Goal: Task Accomplishment & Management: Manage account settings

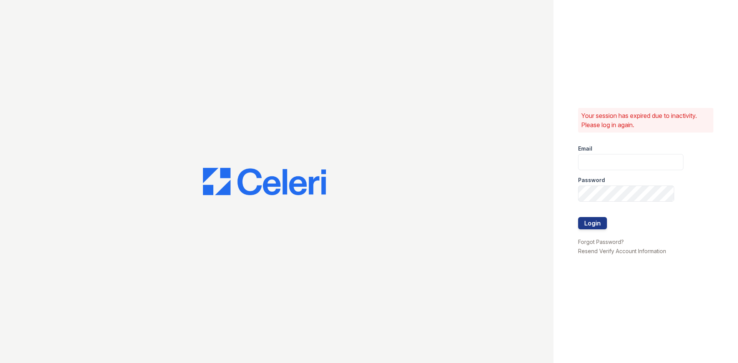
drag, startPoint x: 679, startPoint y: 161, endPoint x: 670, endPoint y: 160, distance: 8.9
click at [673, 160] on div "Your session has expired due to inactivity. Please log in again. Email Password…" at bounding box center [645, 181] width 184 height 363
click at [662, 160] on input "email" at bounding box center [630, 162] width 105 height 16
type input "lc3stonecrest@seamspm.ai"
click at [605, 202] on div at bounding box center [630, 209] width 105 height 15
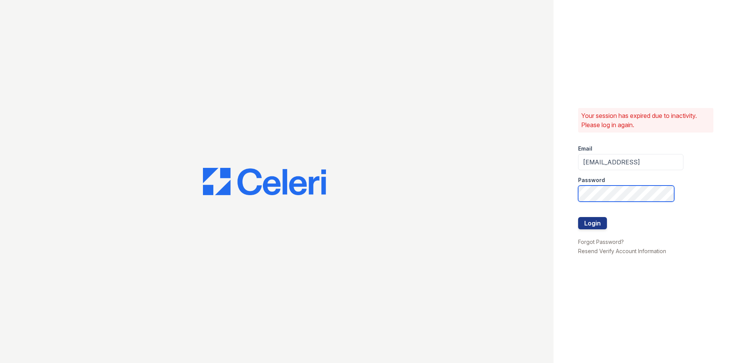
click at [578, 217] on button "Login" at bounding box center [592, 223] width 29 height 12
